Goal: Check status

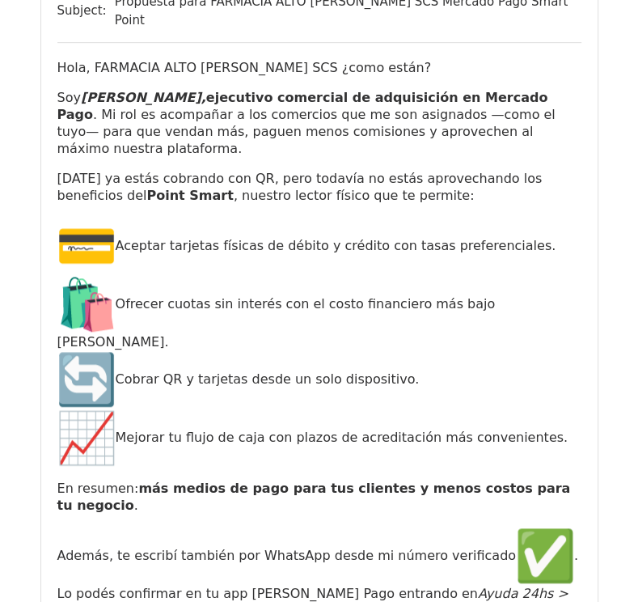
scroll to position [19720, 0]
